Goal: Task Accomplishment & Management: Use online tool/utility

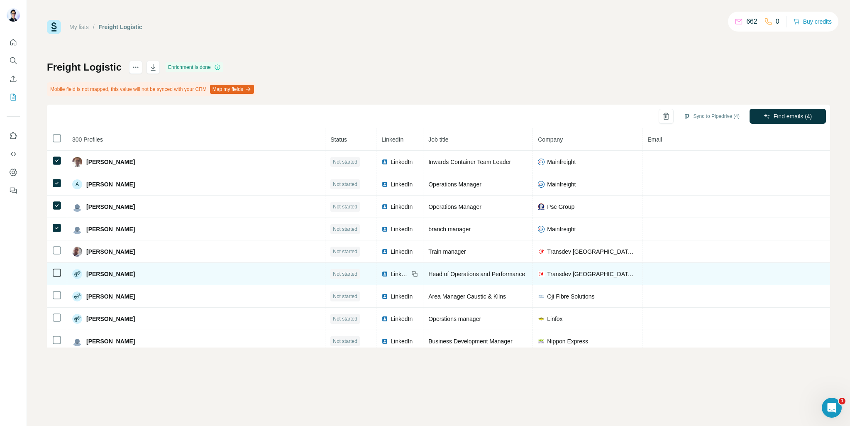
click at [52, 268] on icon at bounding box center [57, 273] width 10 height 10
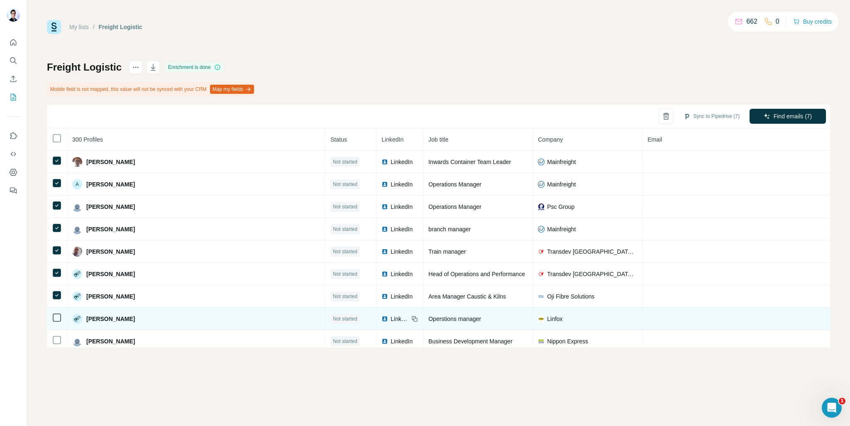
click at [53, 323] on td at bounding box center [57, 319] width 20 height 22
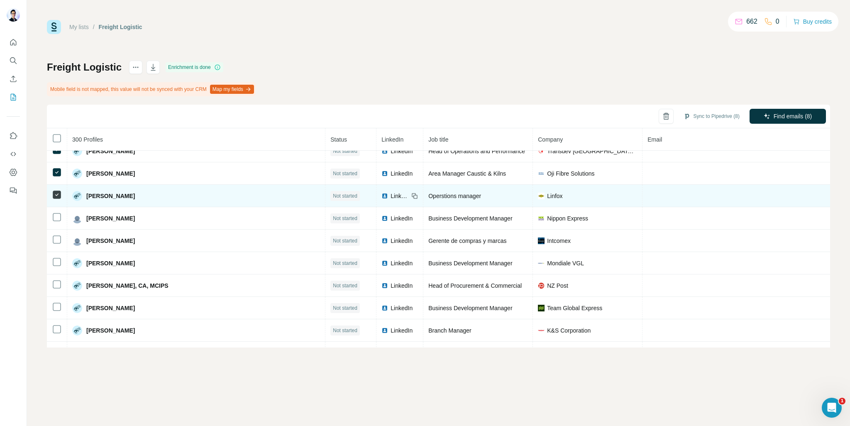
scroll to position [125, 0]
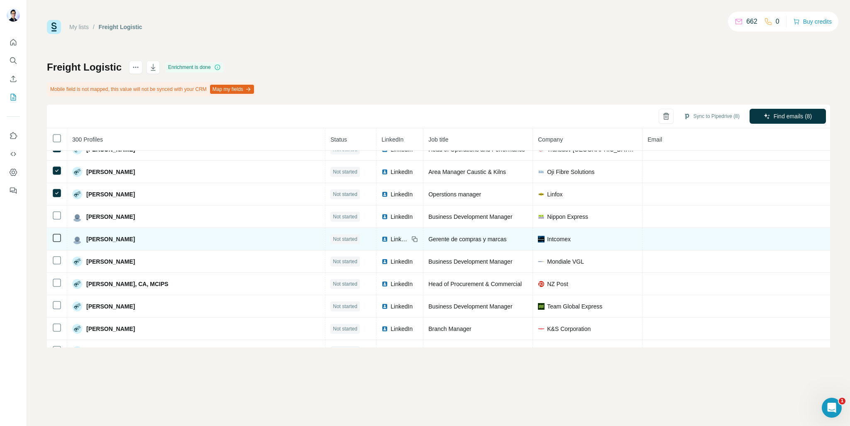
click at [55, 230] on td at bounding box center [57, 239] width 20 height 22
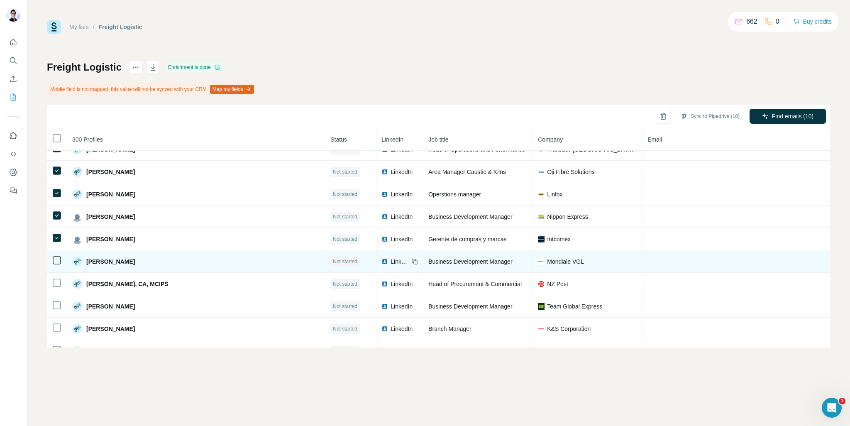
click at [58, 252] on td at bounding box center [57, 261] width 20 height 22
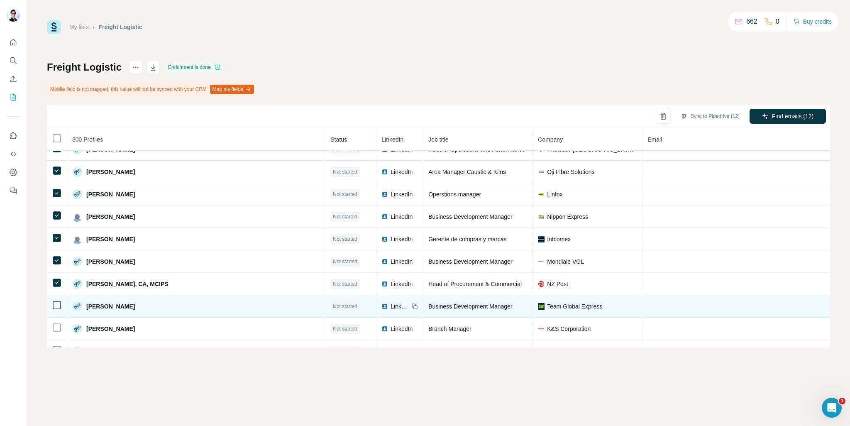
click at [56, 307] on icon at bounding box center [57, 305] width 10 height 10
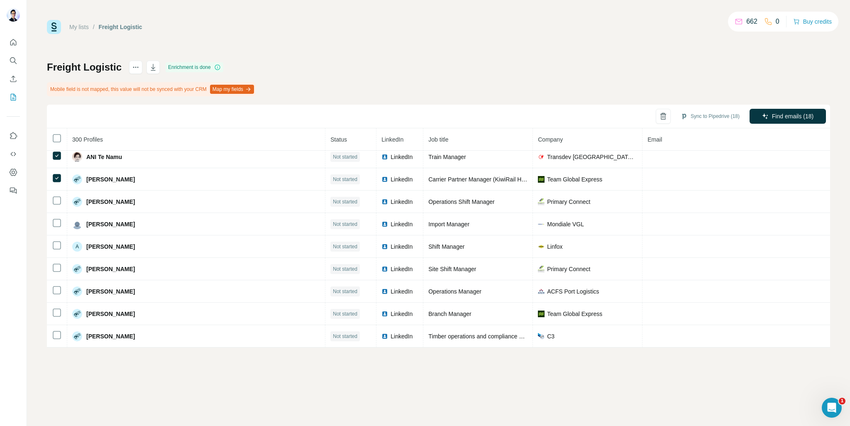
scroll to position [332, 0]
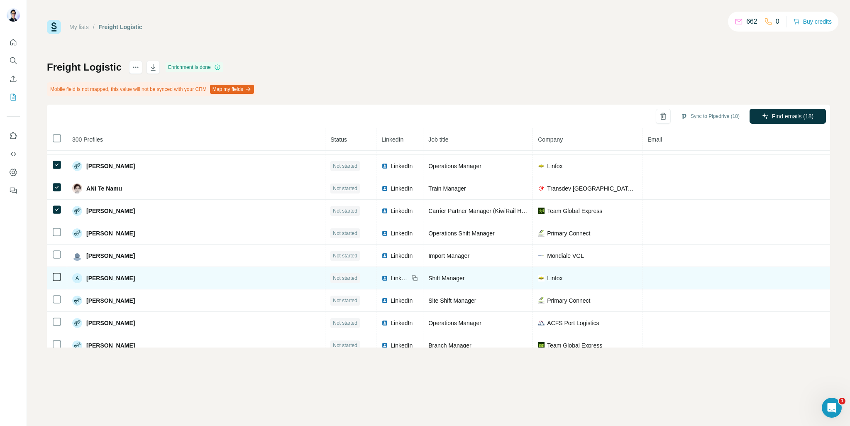
click at [54, 267] on td at bounding box center [57, 278] width 20 height 22
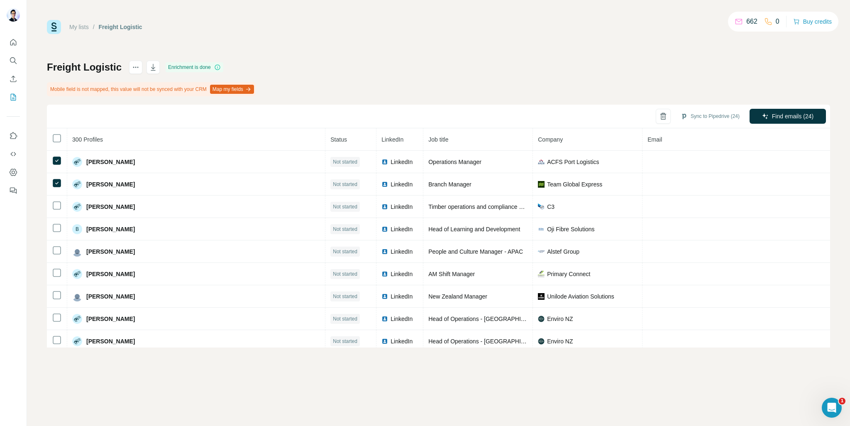
scroll to position [457, 0]
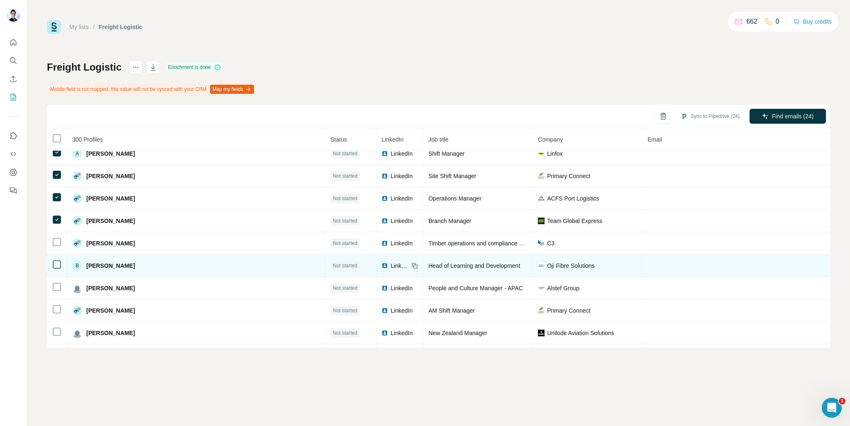
click at [59, 254] on td at bounding box center [57, 265] width 20 height 22
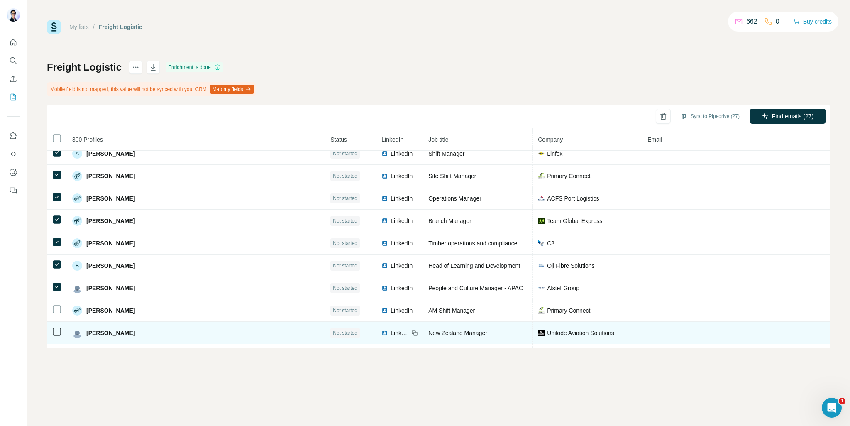
click at [57, 327] on icon at bounding box center [57, 332] width 10 height 10
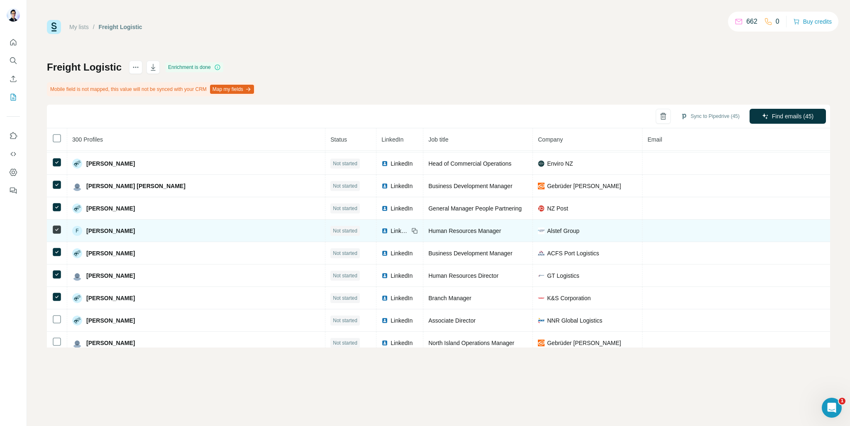
scroll to position [955, 0]
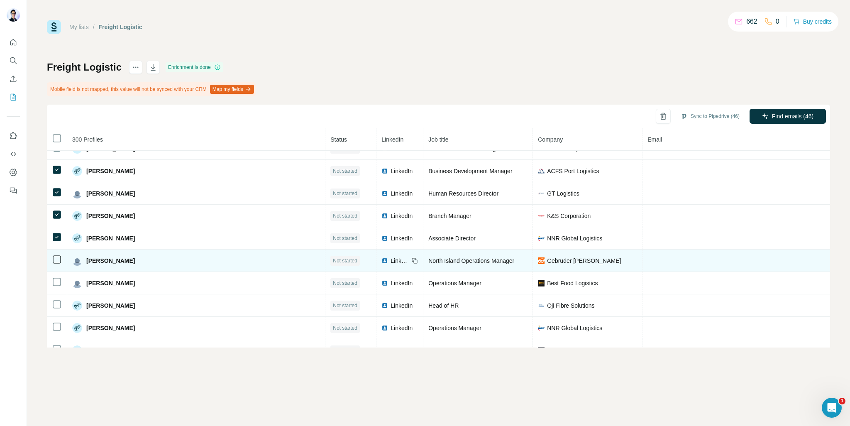
click at [58, 254] on icon at bounding box center [57, 259] width 10 height 10
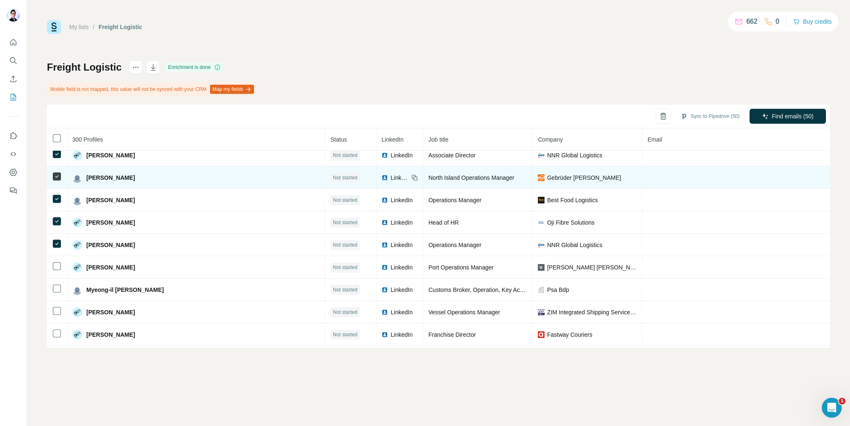
scroll to position [1079, 0]
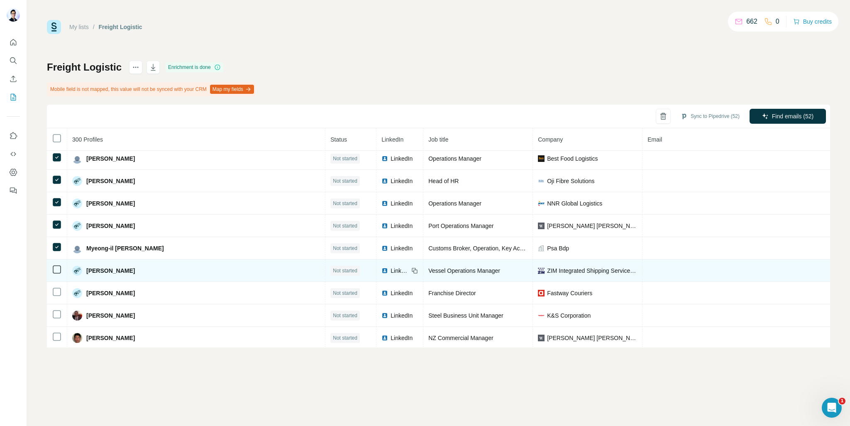
click at [56, 259] on td at bounding box center [57, 270] width 20 height 22
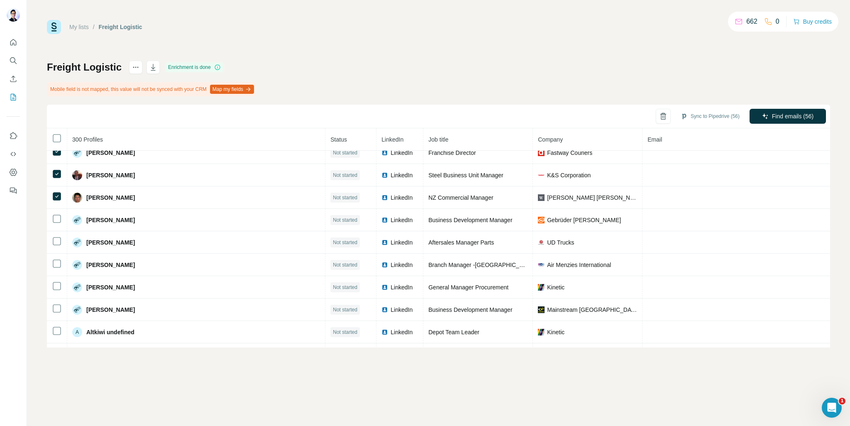
scroll to position [1245, 0]
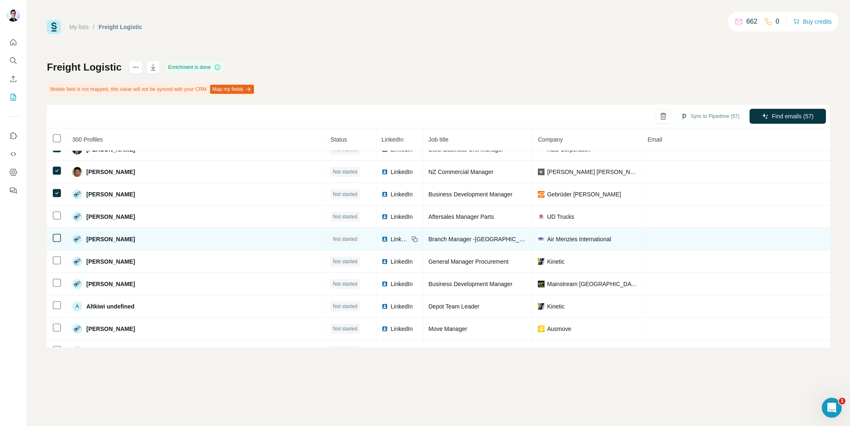
drag, startPoint x: 56, startPoint y: 201, endPoint x: 57, endPoint y: 234, distance: 33.7
click at [56, 210] on icon at bounding box center [57, 215] width 10 height 10
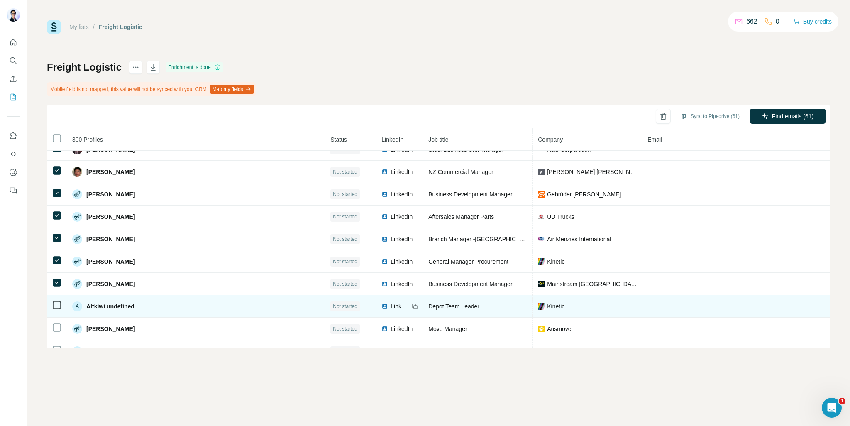
click at [58, 295] on td at bounding box center [57, 306] width 20 height 22
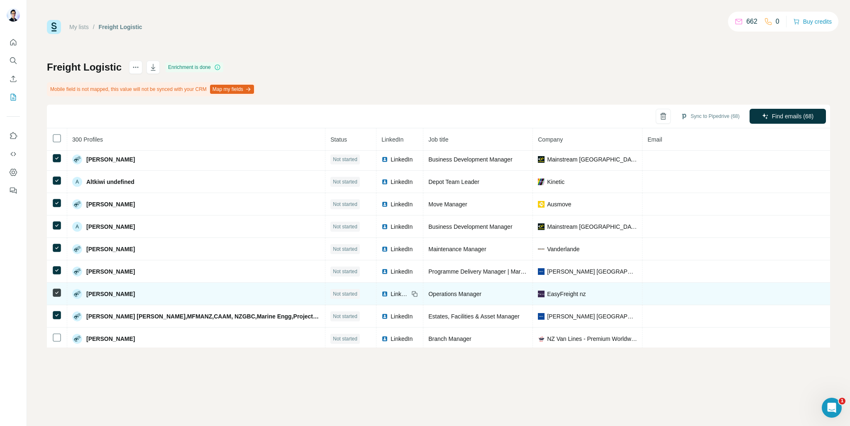
scroll to position [1495, 0]
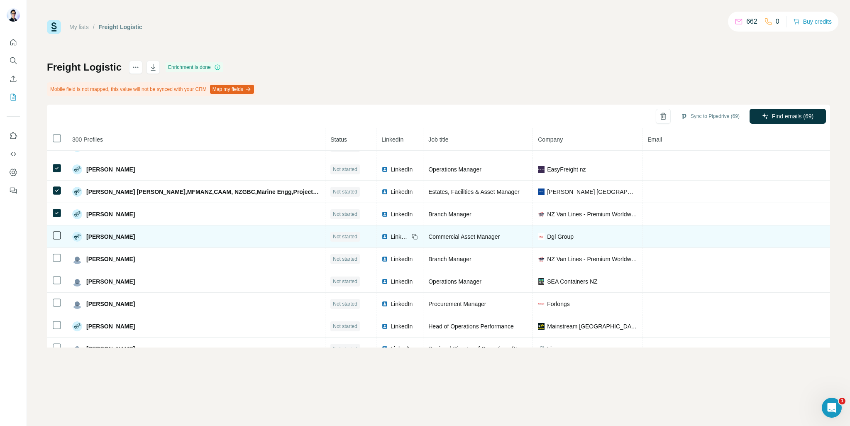
click at [56, 230] on div at bounding box center [57, 235] width 10 height 10
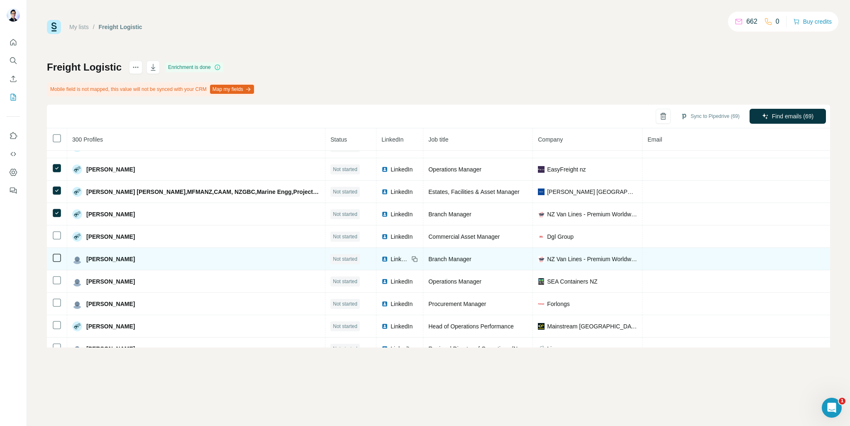
click at [54, 254] on td at bounding box center [57, 259] width 20 height 22
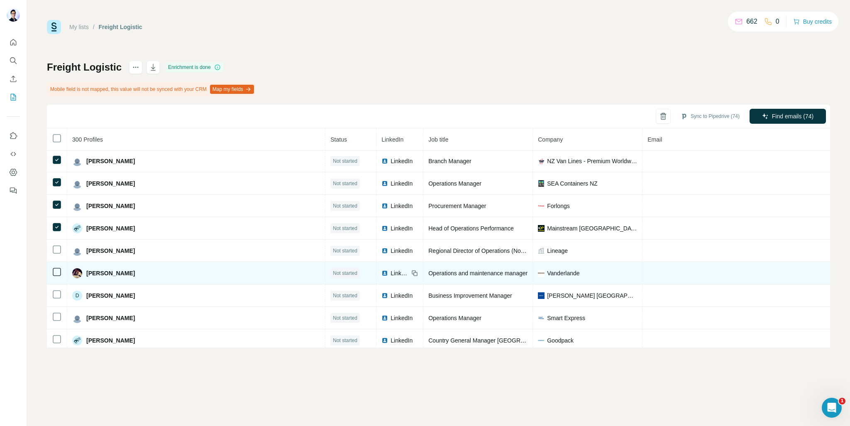
scroll to position [1661, 0]
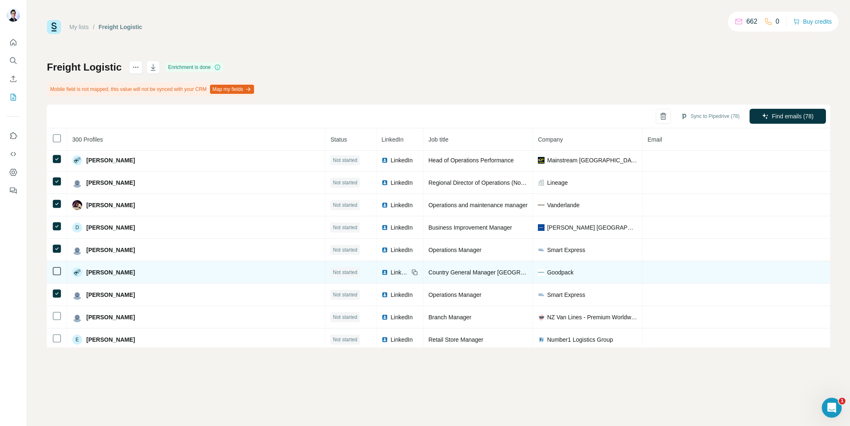
click at [52, 266] on icon at bounding box center [57, 271] width 10 height 10
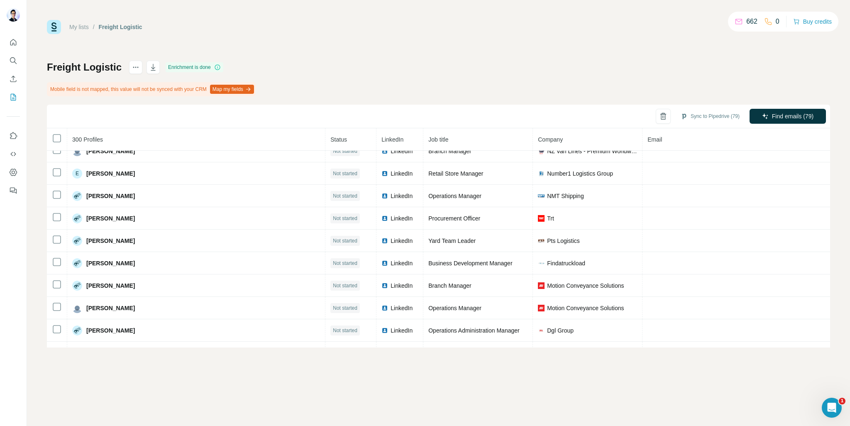
scroll to position [1744, 0]
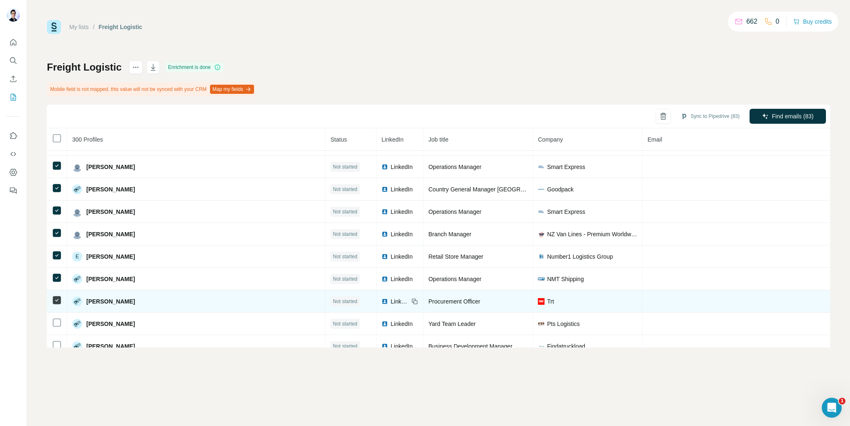
drag, startPoint x: 53, startPoint y: 303, endPoint x: 66, endPoint y: 279, distance: 26.8
click at [54, 318] on icon at bounding box center [57, 323] width 10 height 10
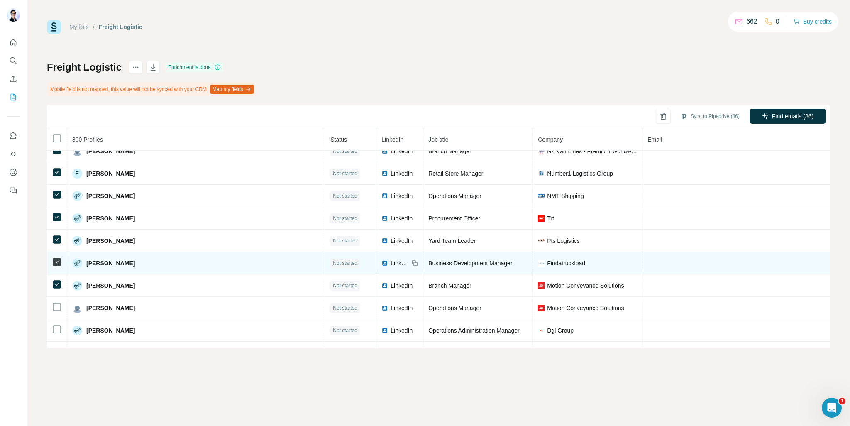
scroll to position [1910, 0]
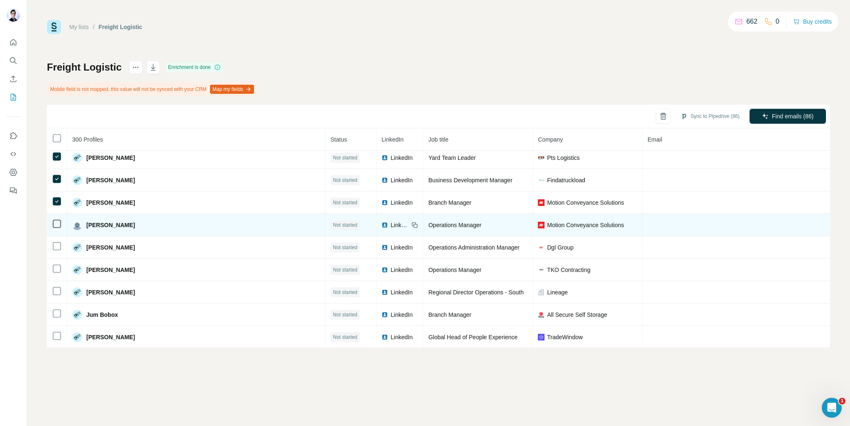
click at [61, 219] on icon at bounding box center [57, 224] width 10 height 10
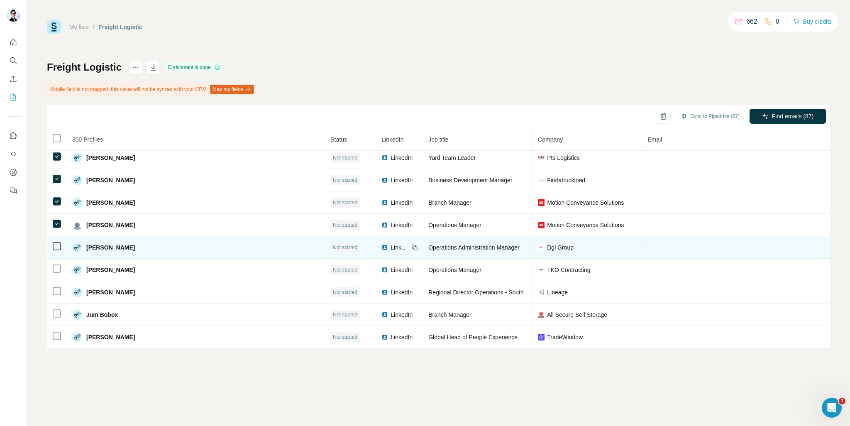
click at [57, 236] on td at bounding box center [57, 247] width 20 height 22
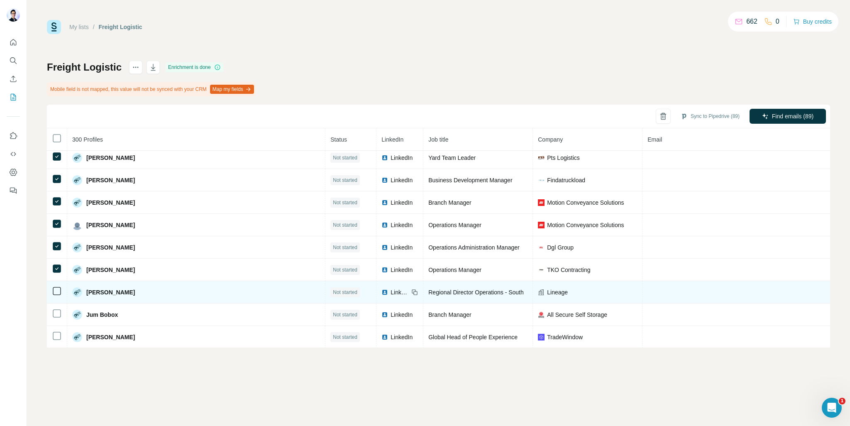
click at [57, 286] on icon at bounding box center [57, 291] width 10 height 10
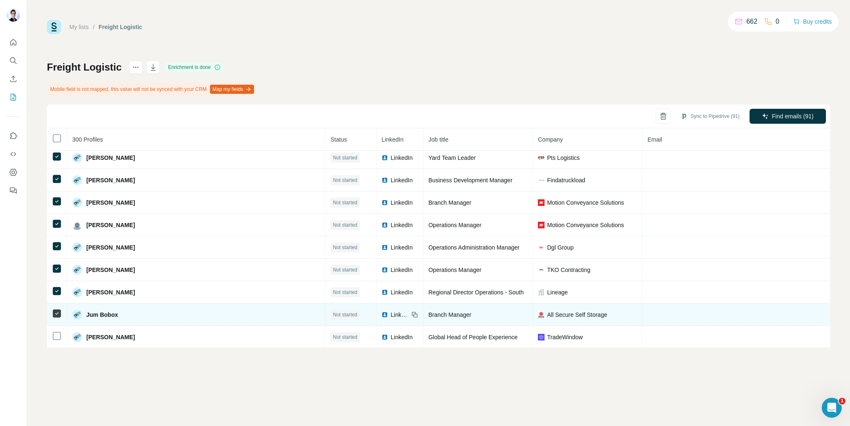
scroll to position [2034, 0]
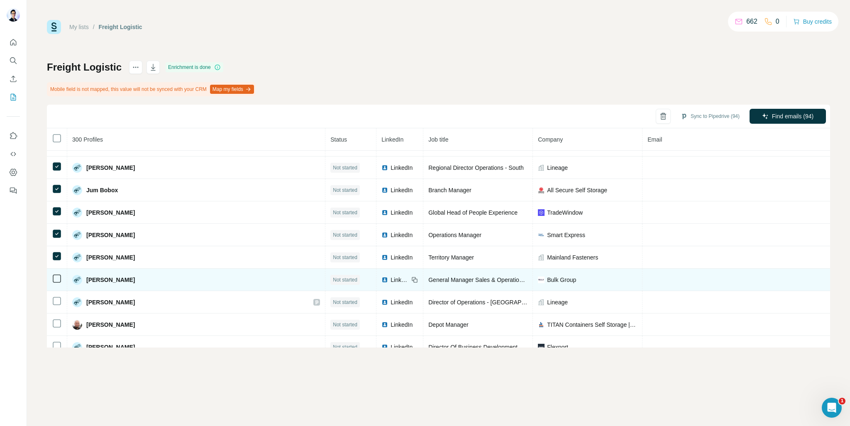
click at [55, 269] on td at bounding box center [57, 280] width 20 height 22
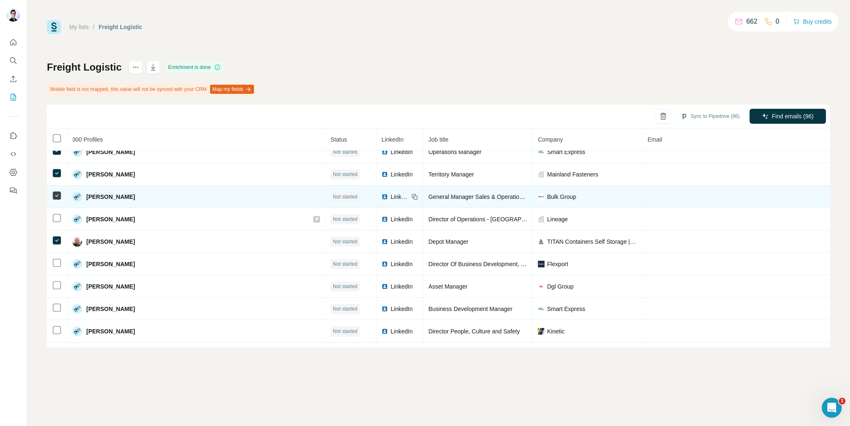
scroll to position [2159, 0]
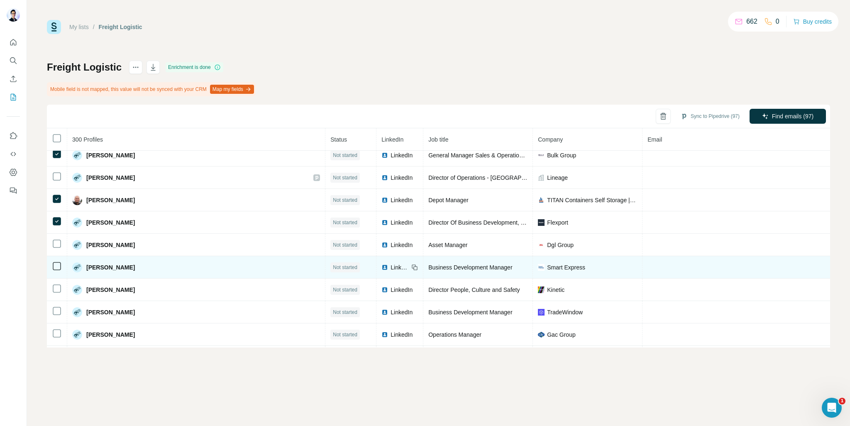
click at [55, 239] on icon at bounding box center [57, 244] width 10 height 10
click at [55, 261] on icon at bounding box center [57, 266] width 10 height 10
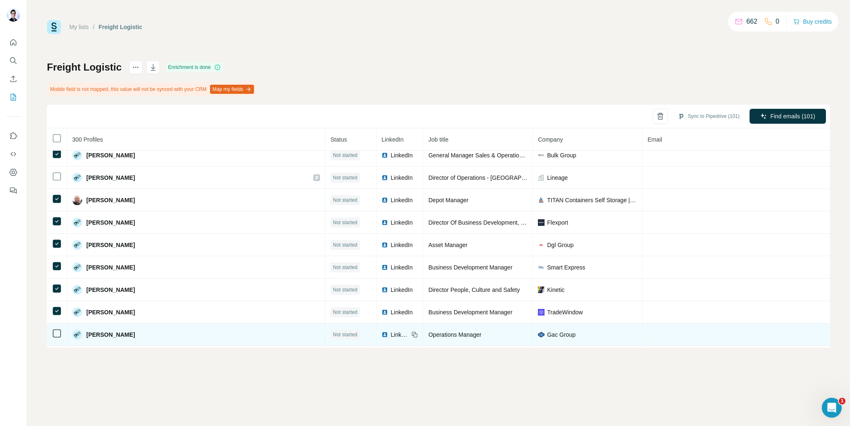
click at [57, 323] on td at bounding box center [57, 334] width 20 height 22
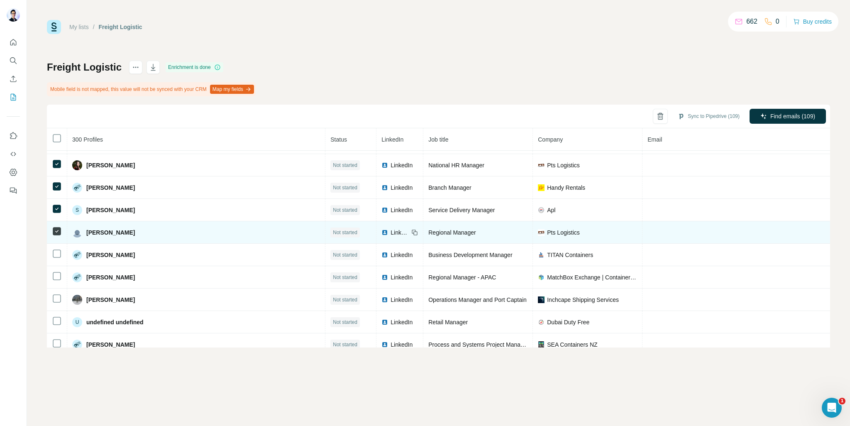
scroll to position [2449, 0]
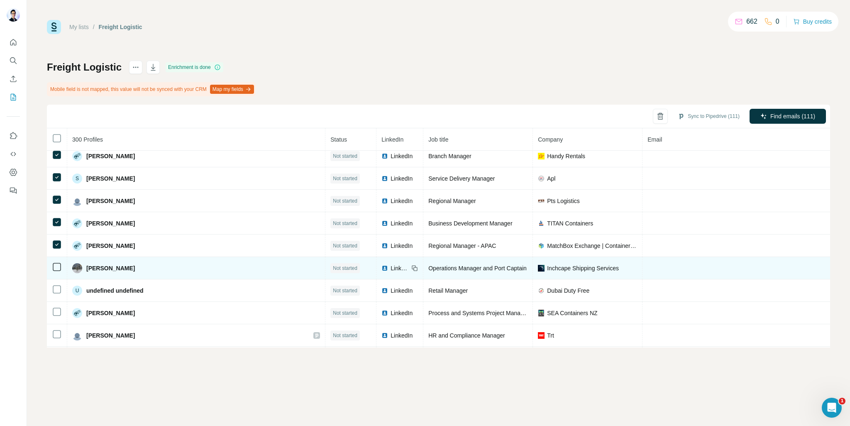
click at [55, 257] on td at bounding box center [57, 268] width 20 height 22
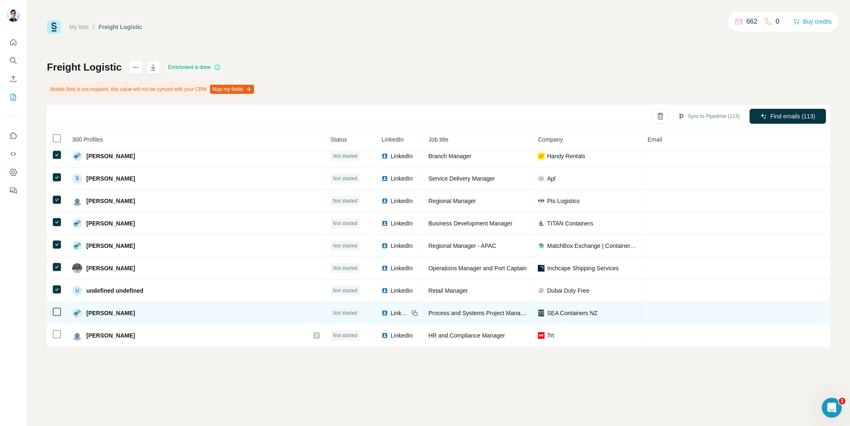
click at [57, 307] on icon at bounding box center [57, 312] width 10 height 10
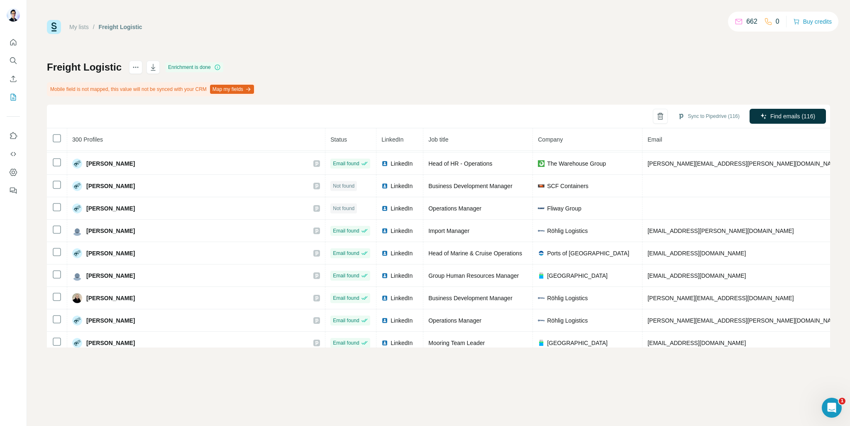
scroll to position [2699, 0]
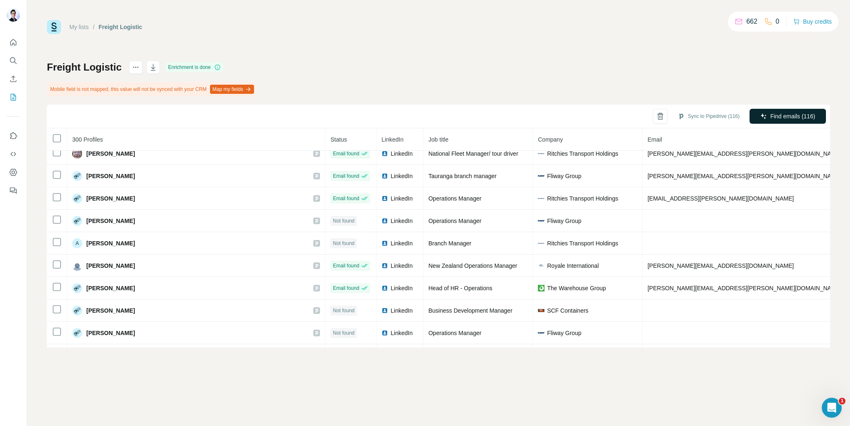
click at [800, 118] on span "Find emails (116)" at bounding box center [793, 116] width 45 height 8
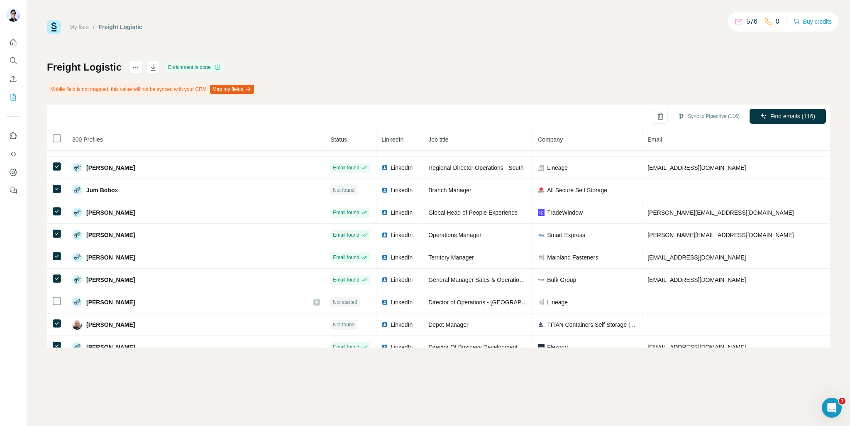
scroll to position [1910, 0]
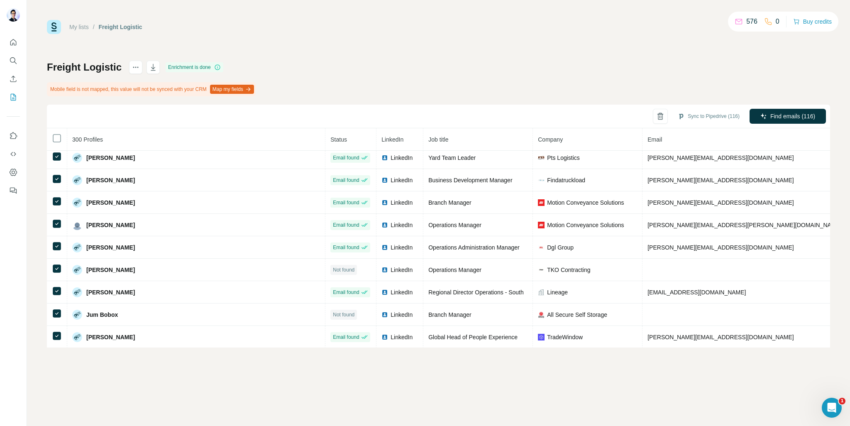
click at [721, 109] on div "Sync to Pipedrive (116)" at bounding box center [708, 116] width 73 height 15
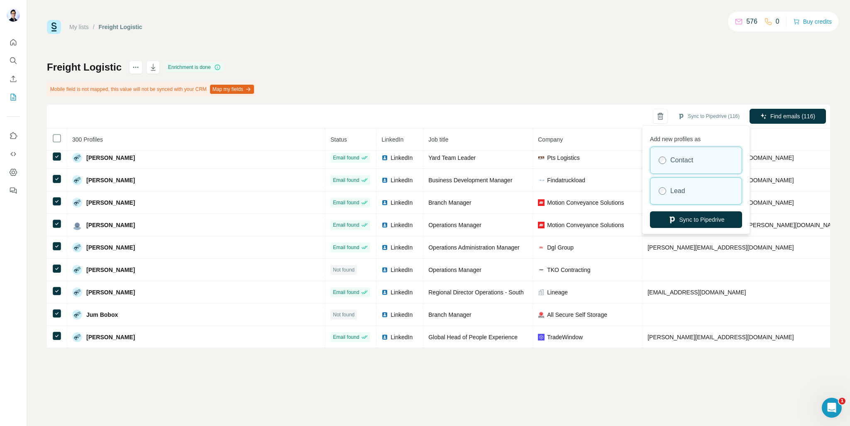
click at [688, 183] on div "Lead" at bounding box center [696, 191] width 91 height 27
click at [697, 220] on button "Sync to Pipedrive" at bounding box center [696, 219] width 92 height 17
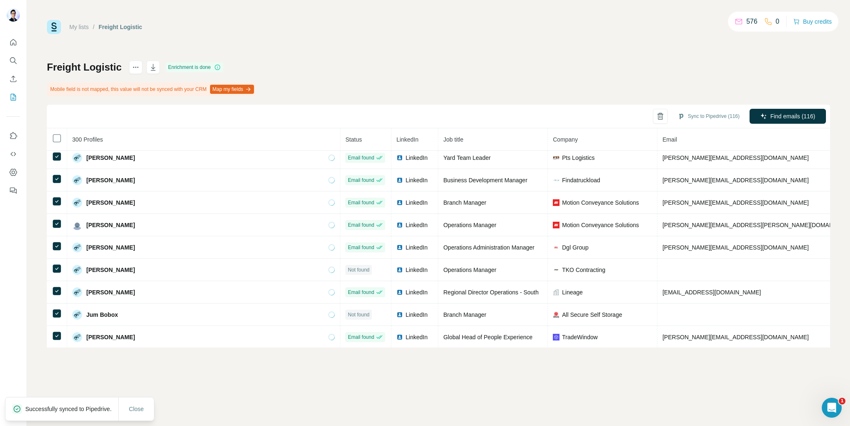
click at [610, 45] on div "My lists / Freight Logistic 576 0 Buy credits Freight Logistic Enrichment is do…" at bounding box center [438, 184] width 783 height 328
